Goal: Information Seeking & Learning: Learn about a topic

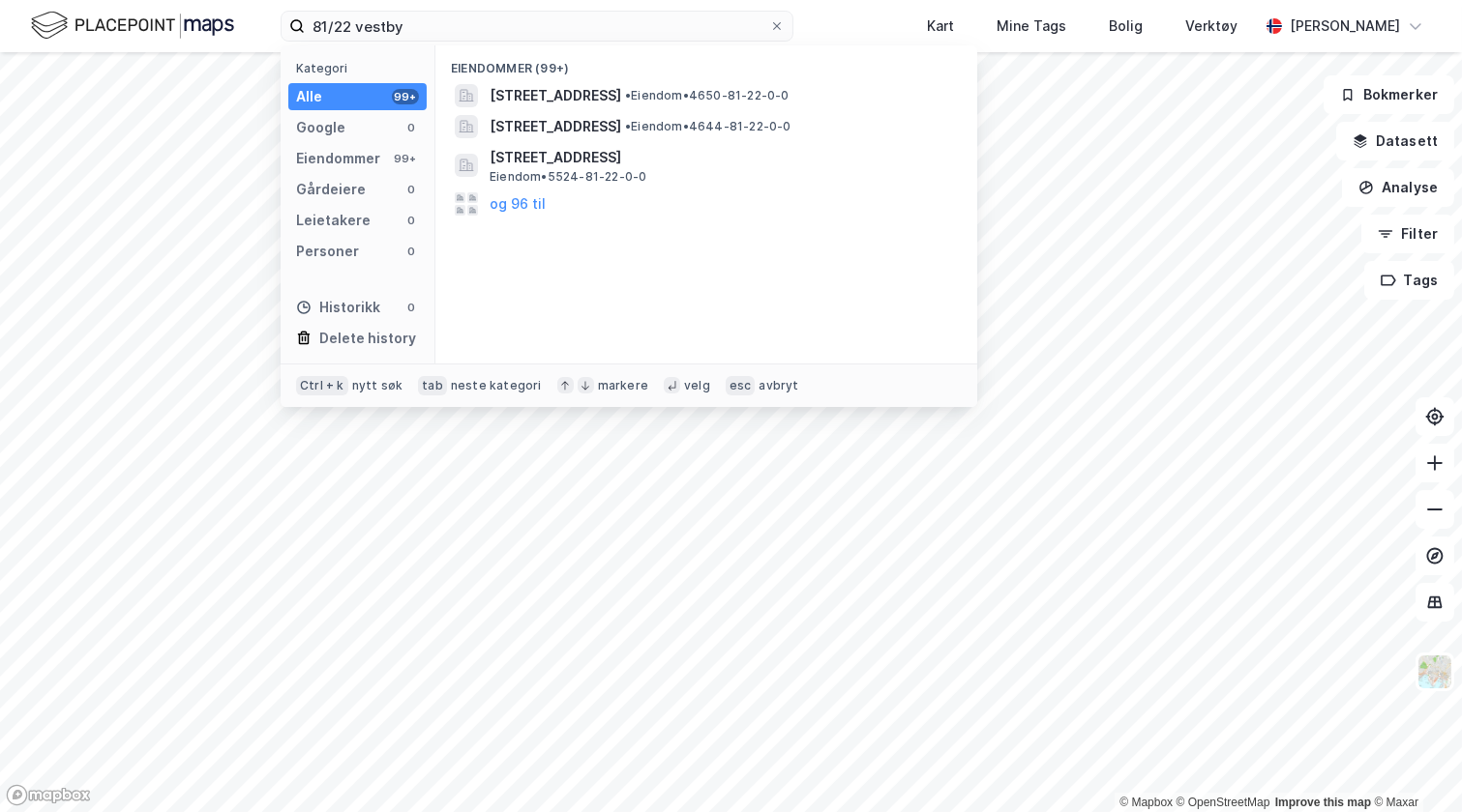
type input "81/22 vestby"
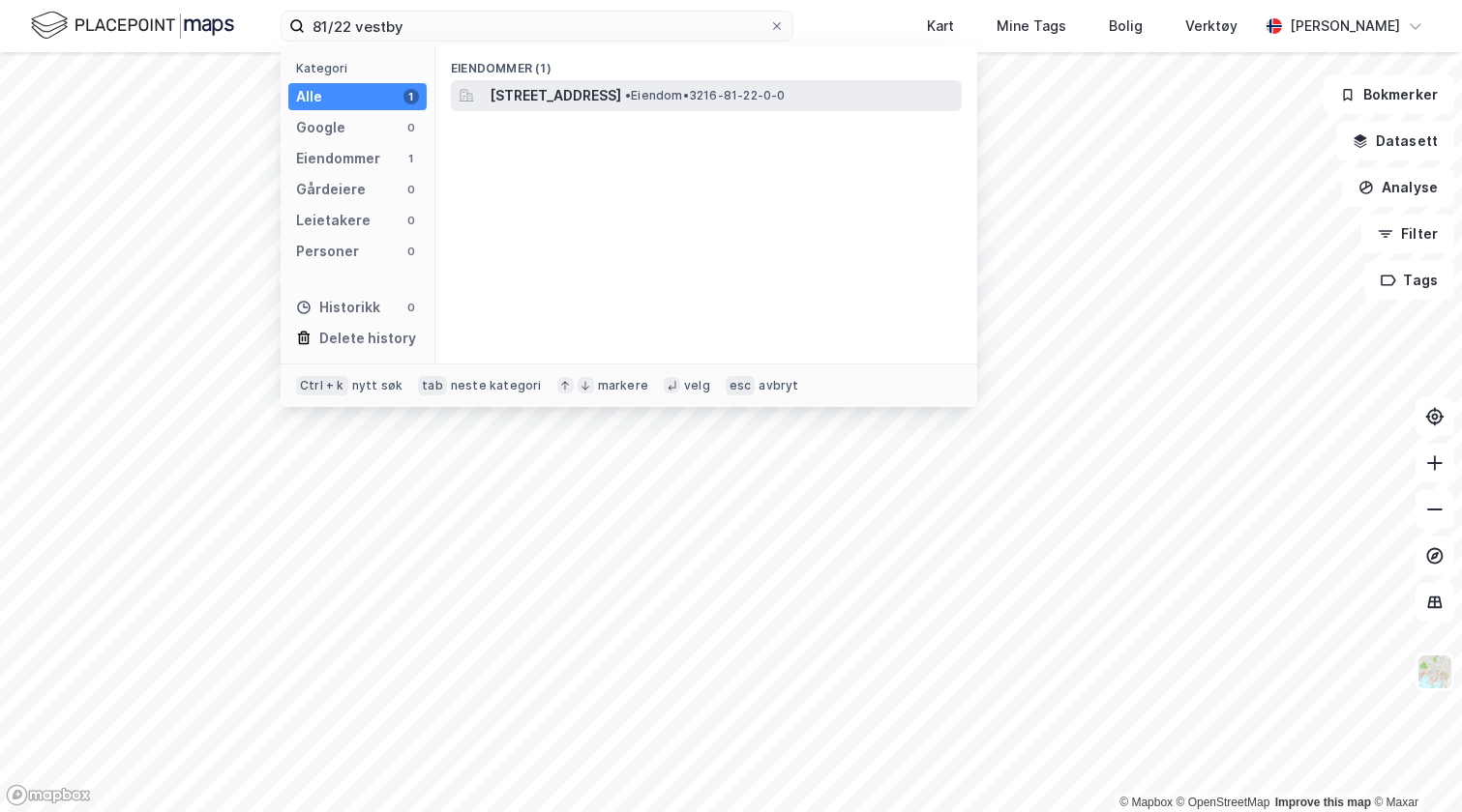
click at [536, 86] on span "[STREET_ADDRESS]" at bounding box center [554, 96] width 131 height 23
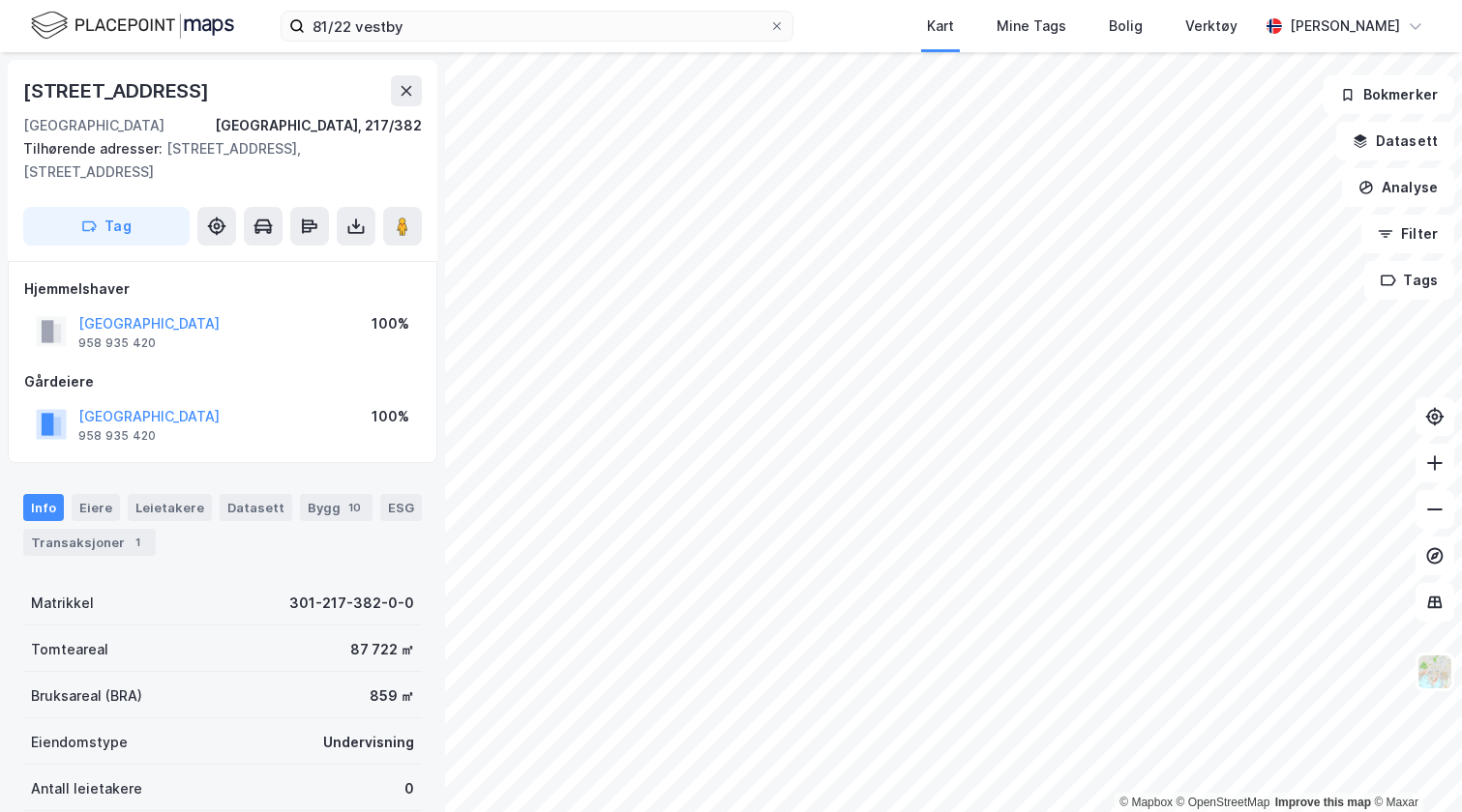
click at [421, 46] on div "81/22 vestby Kart Mine Tags Bolig Verktøy Terese Sørli" at bounding box center [731, 26] width 1462 height 53
click at [416, 22] on input "81/22 vestby" at bounding box center [536, 26] width 464 height 29
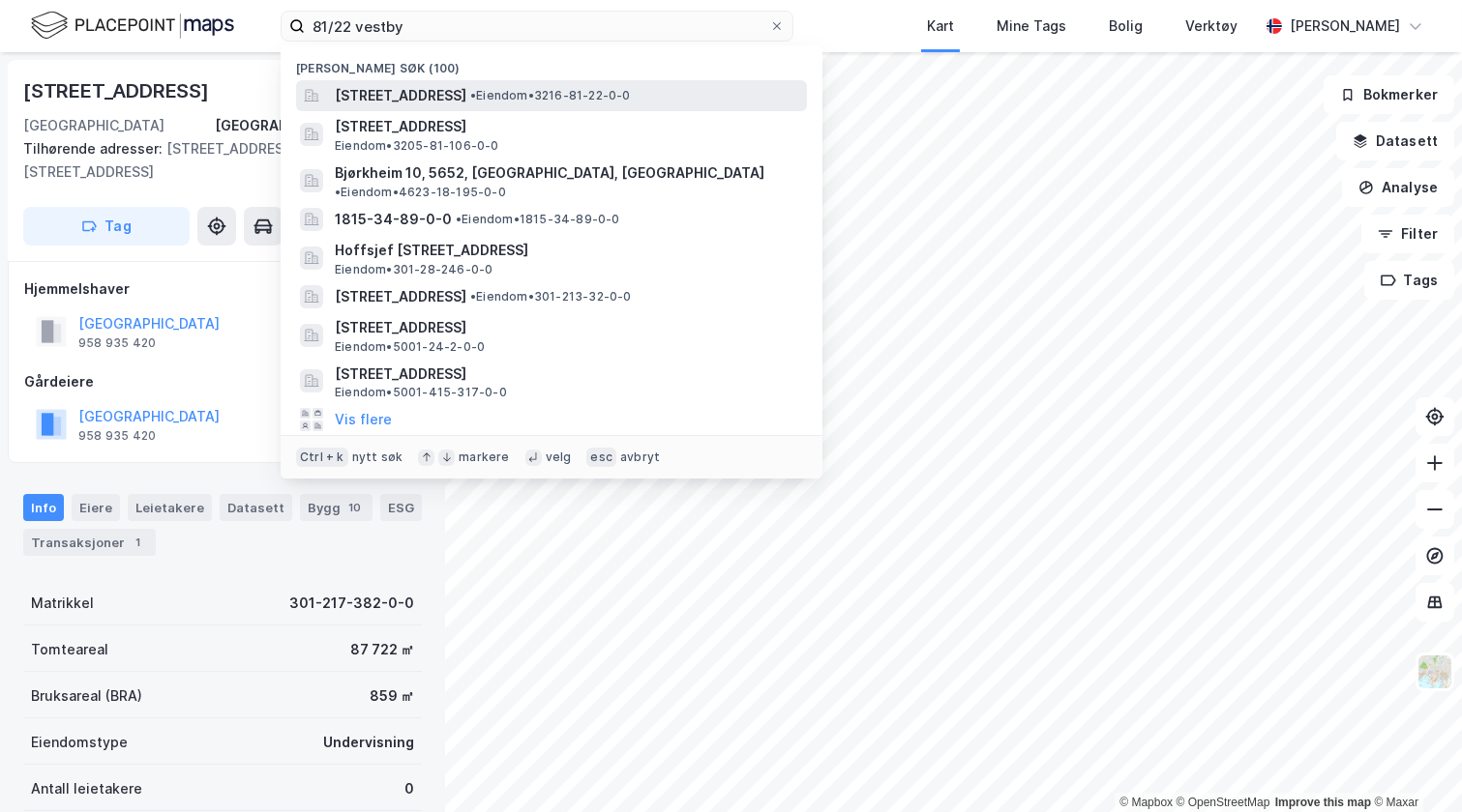
click at [410, 102] on span "[STREET_ADDRESS]" at bounding box center [400, 96] width 131 height 23
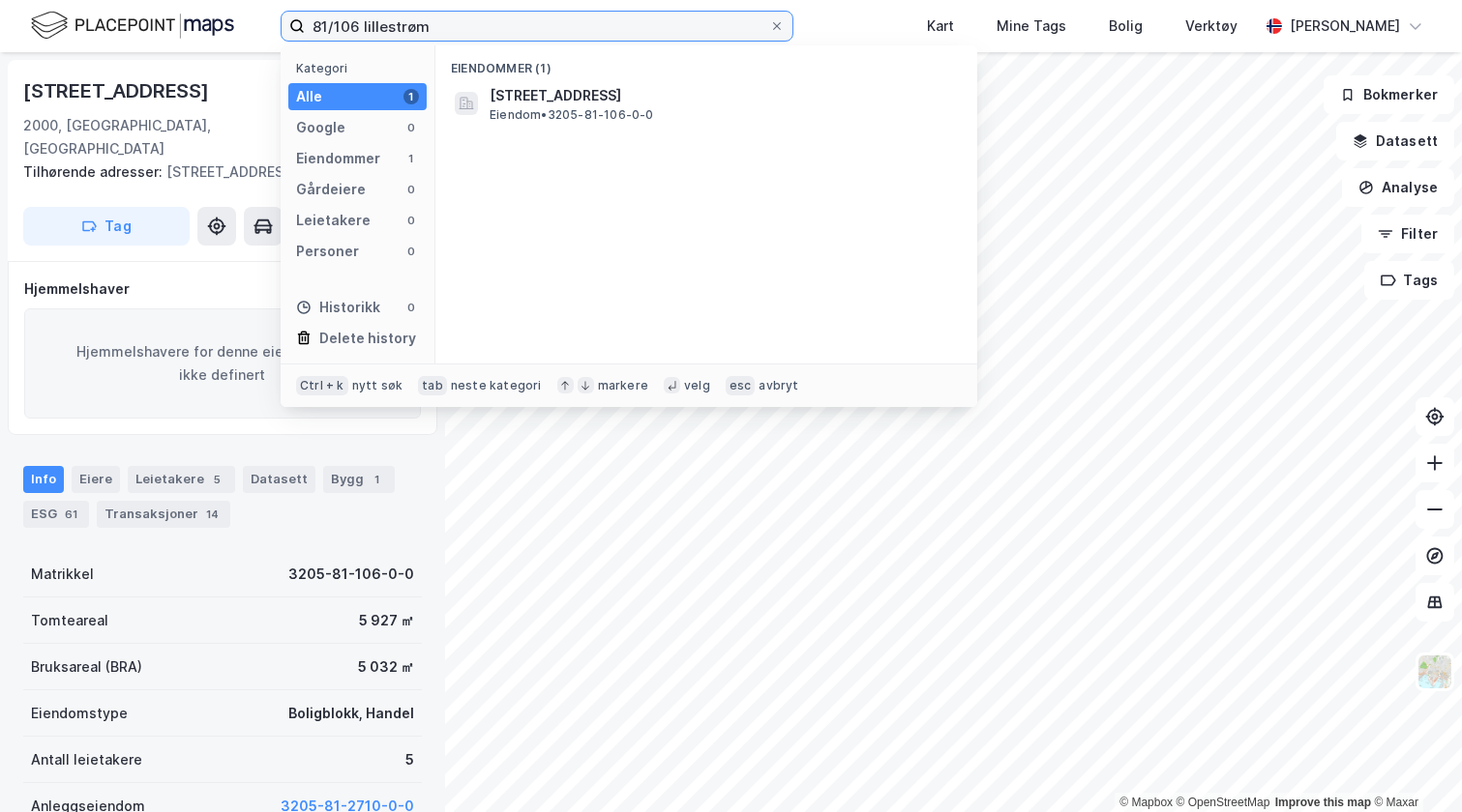
click at [357, 26] on input "81/106 lillestrøm" at bounding box center [536, 26] width 464 height 29
type input "81/22 vestby"
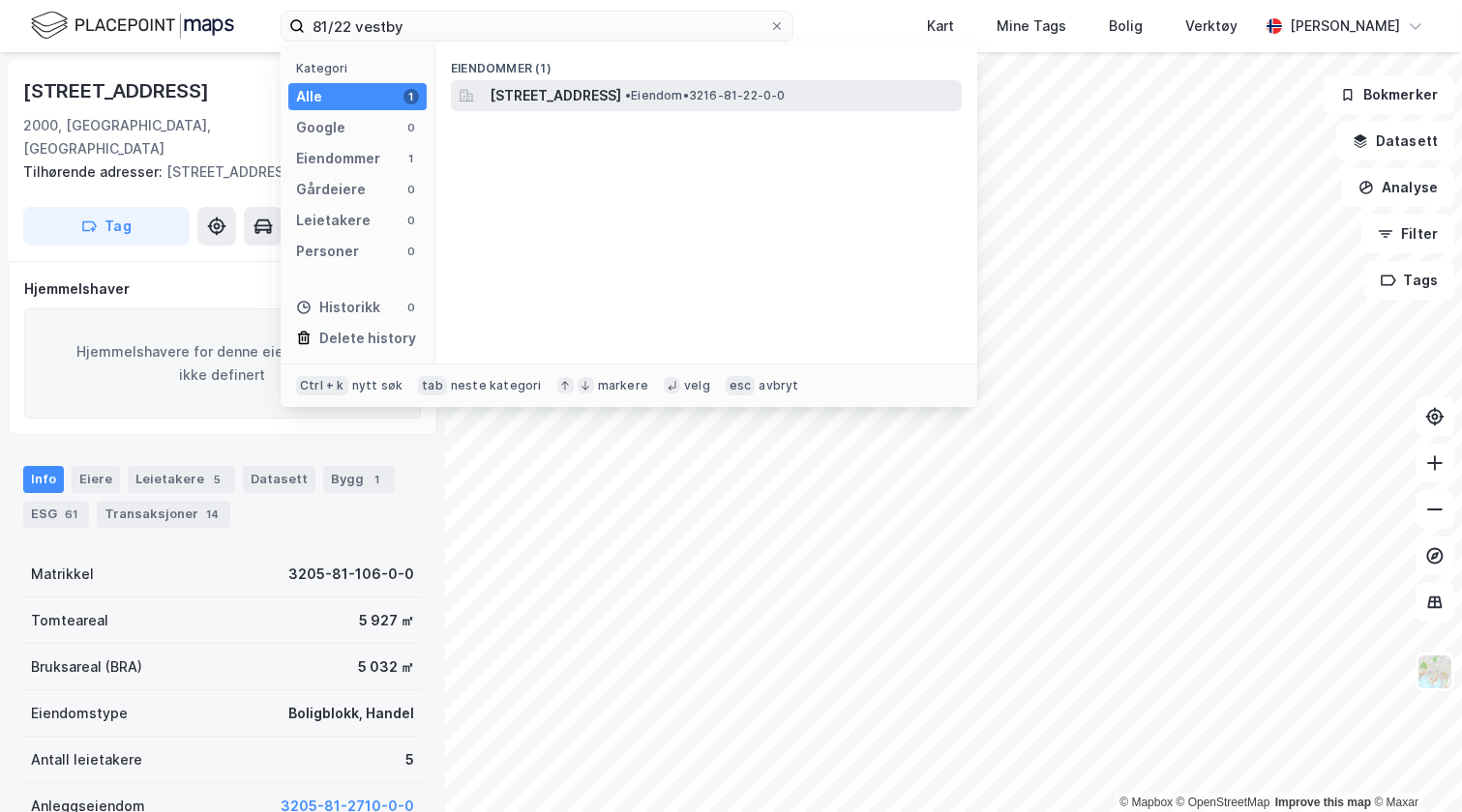
click at [589, 97] on span "[STREET_ADDRESS]" at bounding box center [554, 96] width 131 height 23
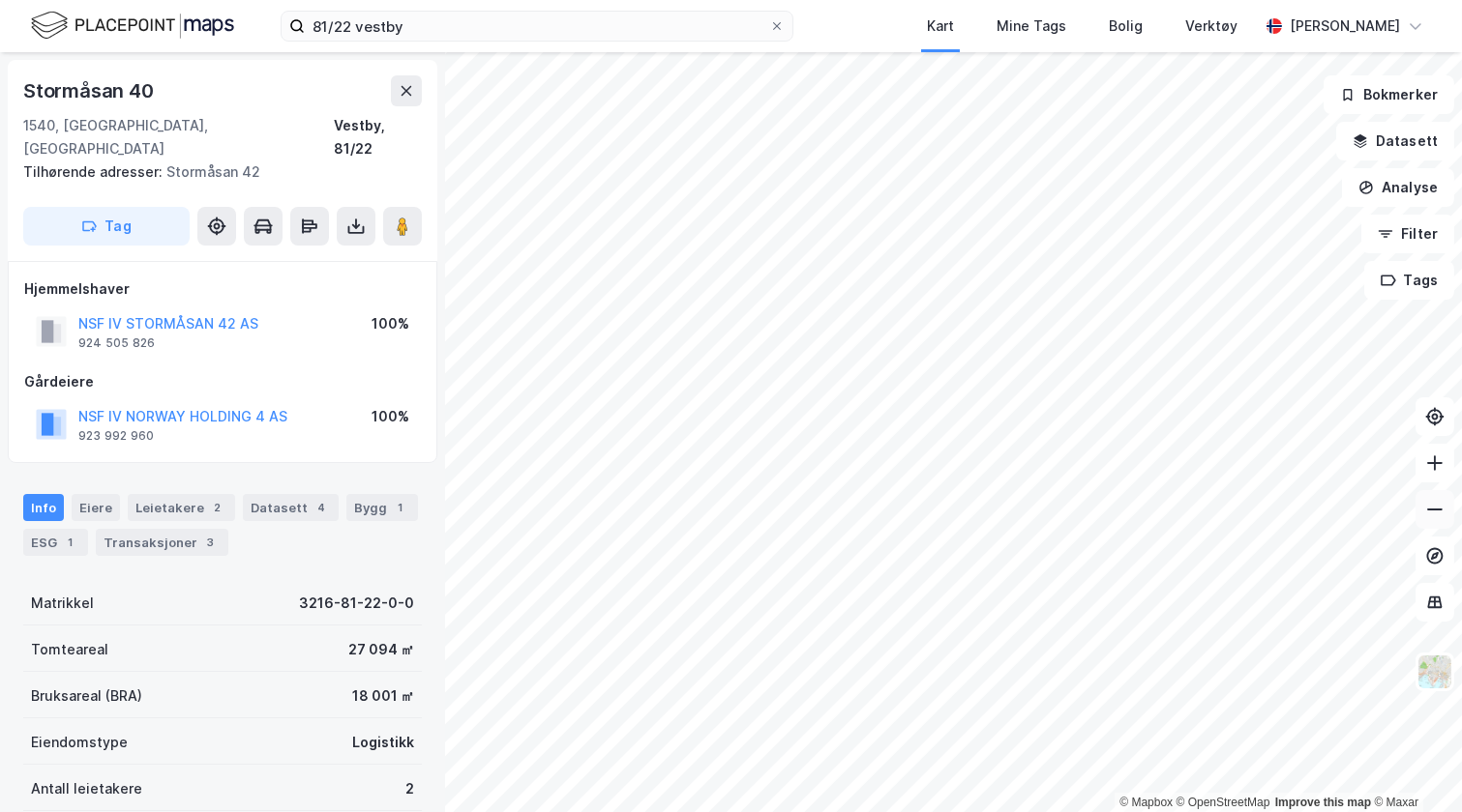
click at [1438, 518] on icon at bounding box center [1435, 510] width 19 height 19
